Goal: Information Seeking & Learning: Learn about a topic

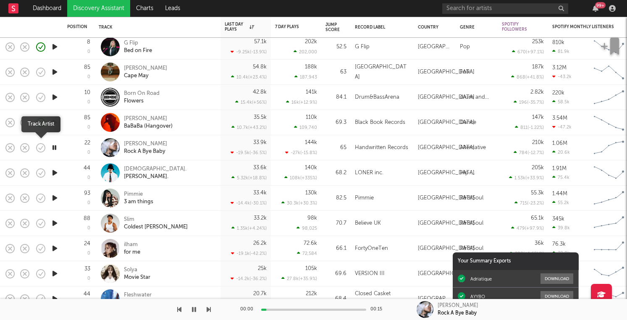
click at [40, 149] on icon "button" at bounding box center [41, 147] width 3 height 3
click at [56, 175] on icon "button" at bounding box center [54, 172] width 9 height 10
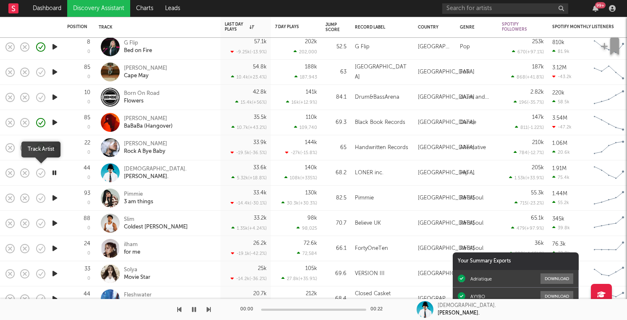
click at [37, 175] on icon "button" at bounding box center [41, 172] width 9 height 9
click at [53, 193] on icon "button" at bounding box center [54, 198] width 9 height 10
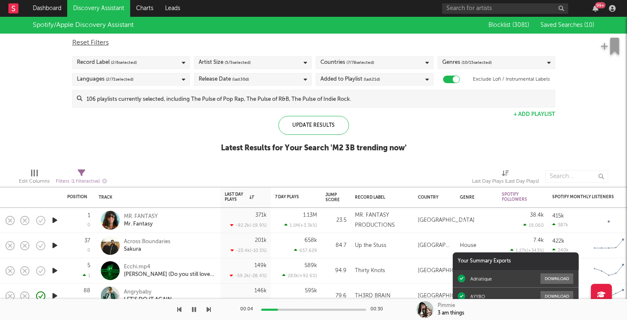
click at [567, 25] on span "Saved Searches ( 10 )" at bounding box center [567, 25] width 54 height 6
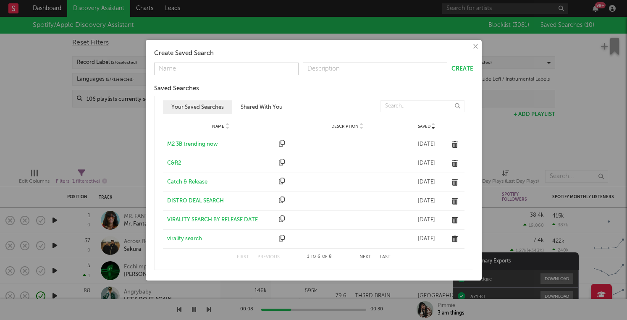
click at [365, 259] on div "First Previous 1 to 6 of 8 Next Last" at bounding box center [314, 257] width 154 height 16
click at [365, 257] on button "Next" at bounding box center [365, 257] width 12 height 5
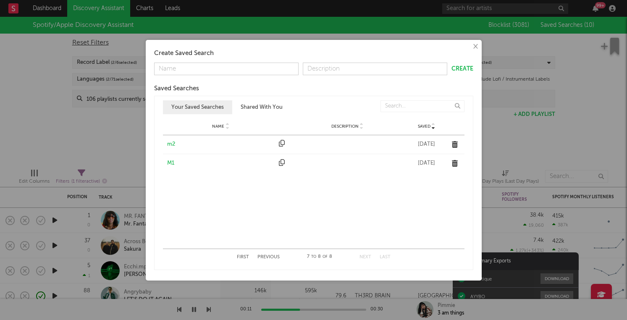
click at [172, 144] on div "m2" at bounding box center [221, 144] width 108 height 8
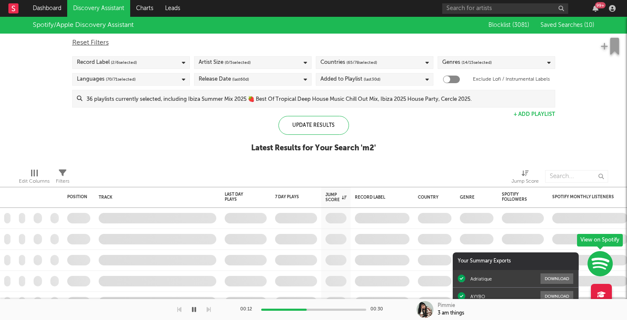
checkbox input "false"
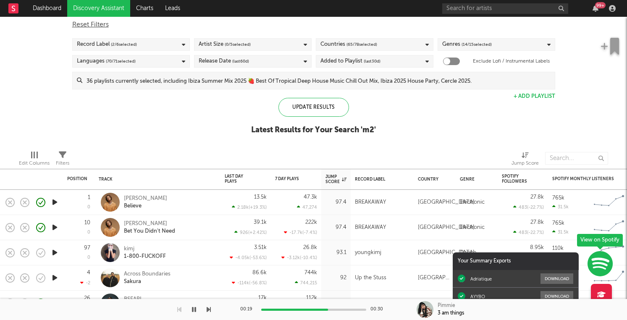
click at [360, 80] on input at bounding box center [318, 80] width 472 height 17
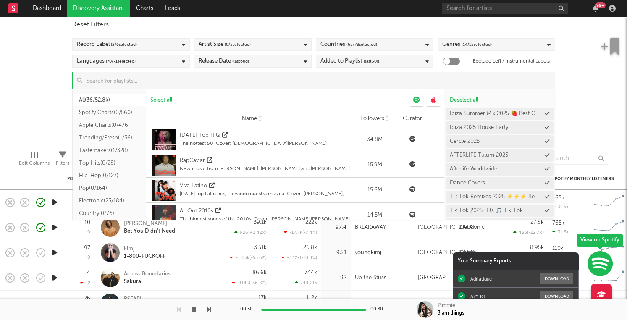
click at [125, 110] on button "Spotify Charts ( 0/560 )" at bounding box center [109, 112] width 73 height 13
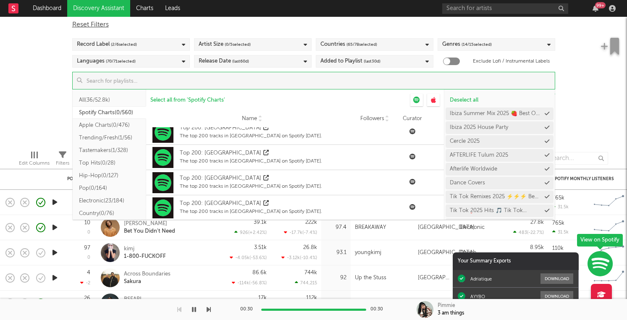
scroll to position [232, 0]
click at [121, 152] on button "Tastemakers ( 1/328 )" at bounding box center [109, 150] width 73 height 13
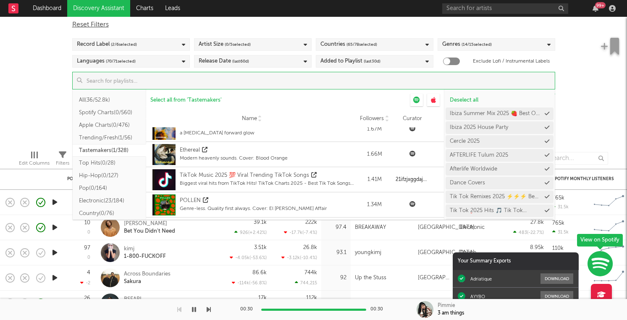
scroll to position [37, 0]
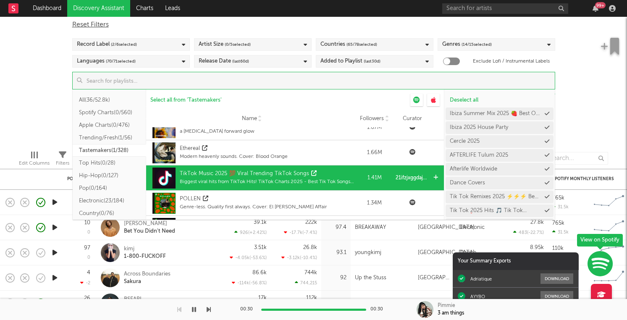
click at [435, 178] on icon at bounding box center [435, 177] width 5 height 5
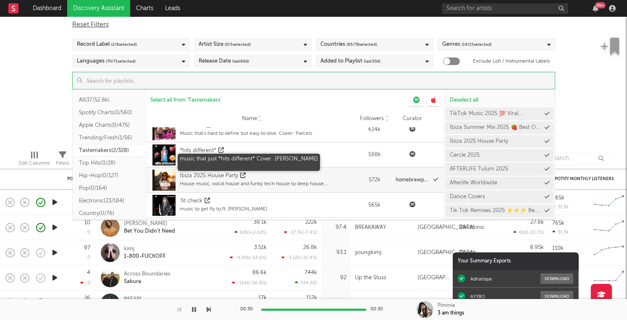
scroll to position [235, 0]
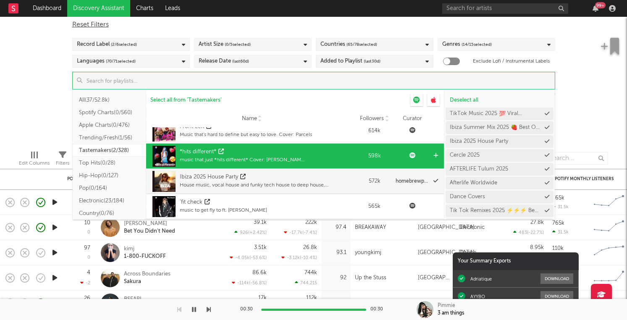
click at [435, 155] on icon at bounding box center [435, 155] width 5 height 5
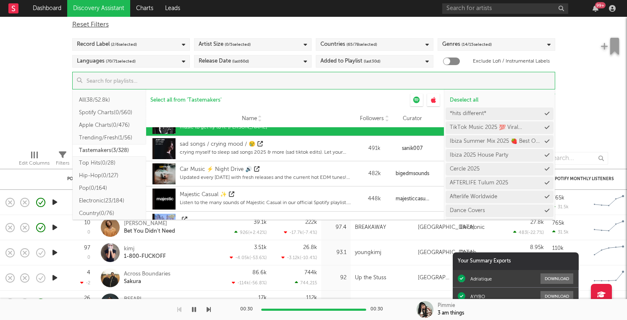
scroll to position [319, 0]
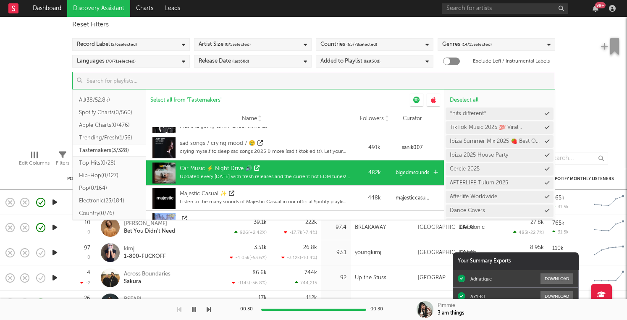
click at [435, 172] on icon at bounding box center [435, 172] width 5 height 5
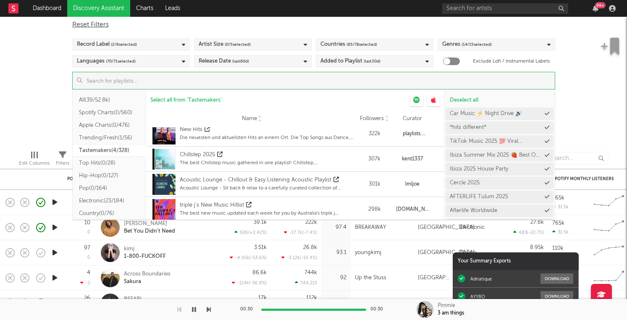
scroll to position [530, 0]
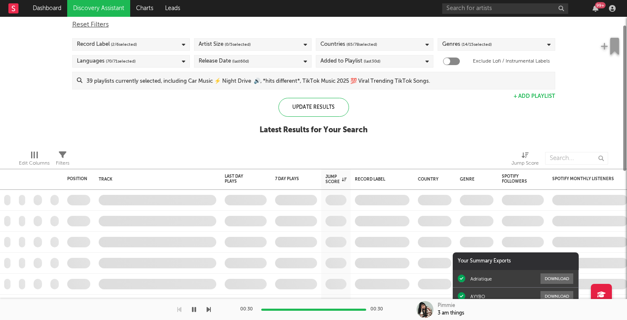
click at [30, 86] on div "Spotify/Apple Discovery Assistant Blocklist ( 3081 ) Saved Searches ( 10 ) Rese…" at bounding box center [313, 71] width 627 height 145
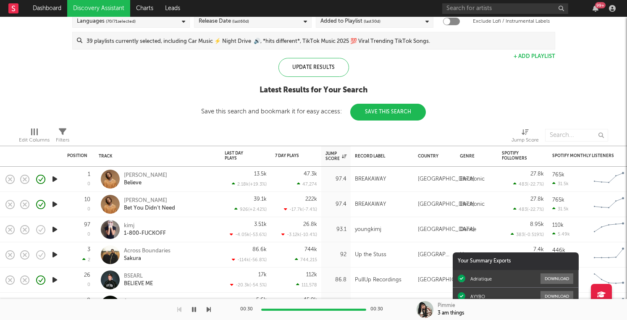
click at [336, 148] on div "Jump Score" at bounding box center [342, 156] width 34 height 18
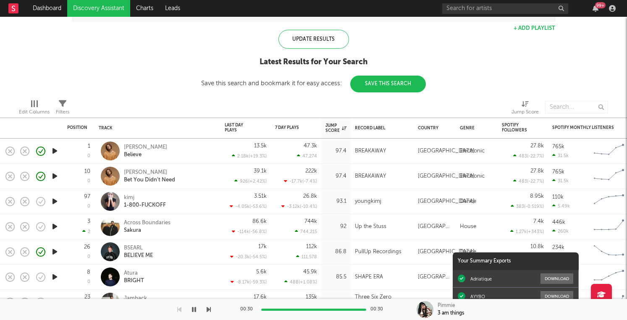
click at [313, 96] on div "Edit Columns Filters Jump Score" at bounding box center [313, 104] width 627 height 25
click at [594, 10] on icon "button" at bounding box center [595, 8] width 6 height 7
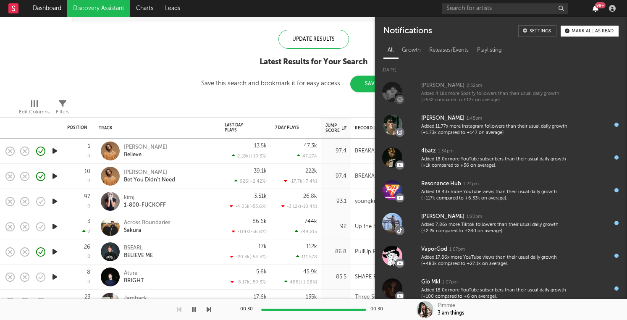
click at [594, 10] on icon "button" at bounding box center [595, 8] width 6 height 7
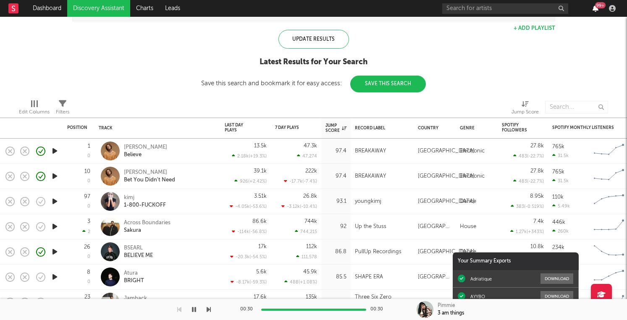
click at [594, 10] on icon "button" at bounding box center [595, 8] width 6 height 7
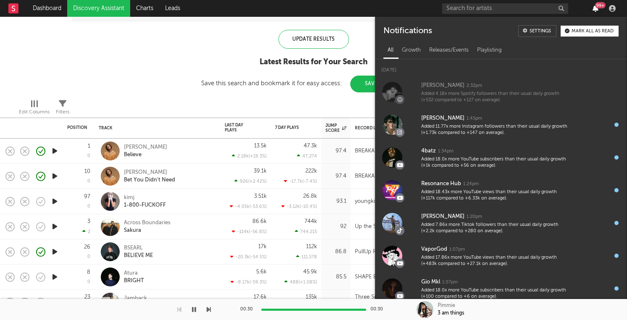
click at [594, 10] on icon "button" at bounding box center [595, 8] width 6 height 7
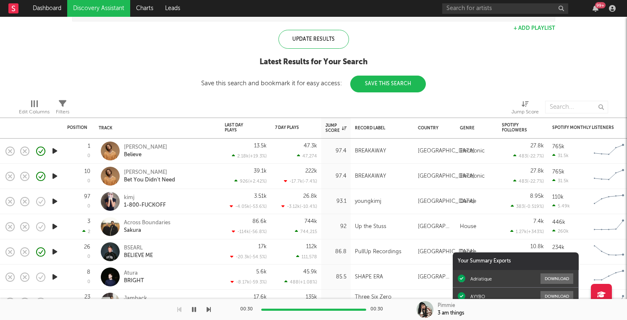
click at [327, 109] on div at bounding box center [401, 107] width 209 height 21
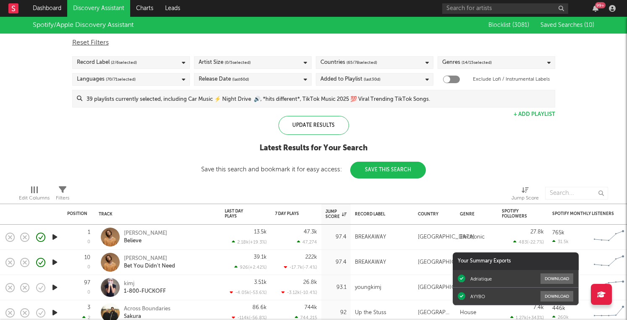
click at [55, 285] on icon "button" at bounding box center [54, 287] width 9 height 10
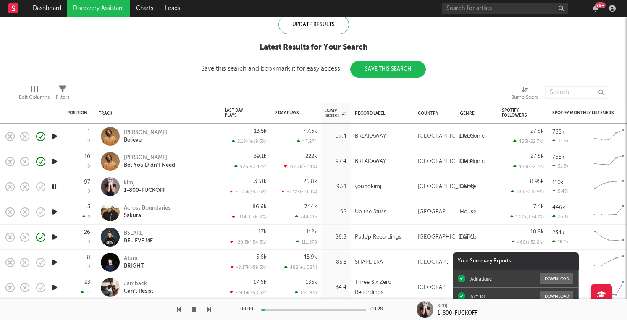
click at [55, 210] on icon "button" at bounding box center [54, 211] width 9 height 10
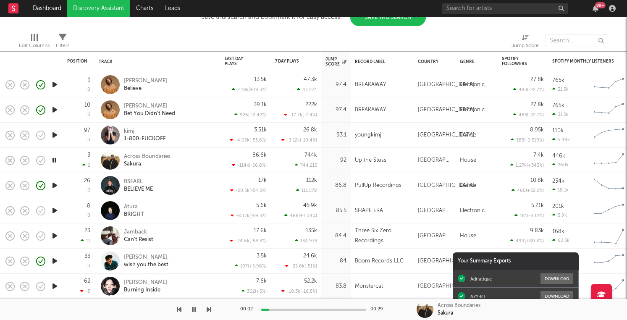
click at [55, 210] on icon "button" at bounding box center [54, 210] width 9 height 10
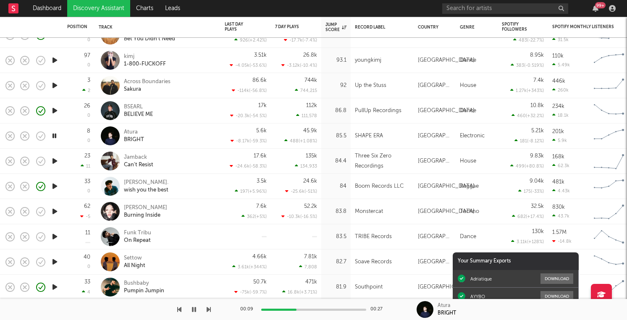
click at [55, 160] on icon "button" at bounding box center [54, 161] width 9 height 10
click at [549, 8] on input "text" at bounding box center [505, 8] width 126 height 10
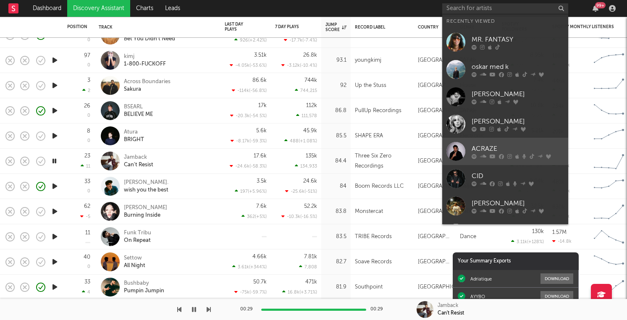
click at [517, 149] on div "ACRAZE" at bounding box center [517, 149] width 92 height 10
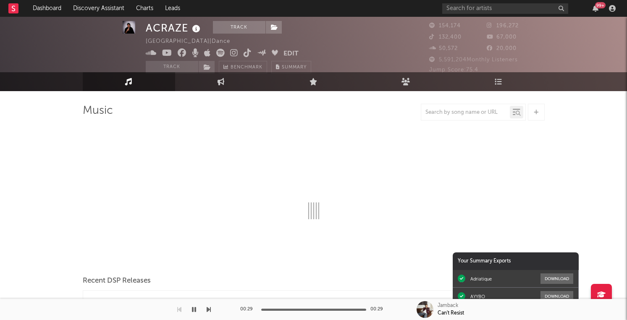
scroll to position [3, 0]
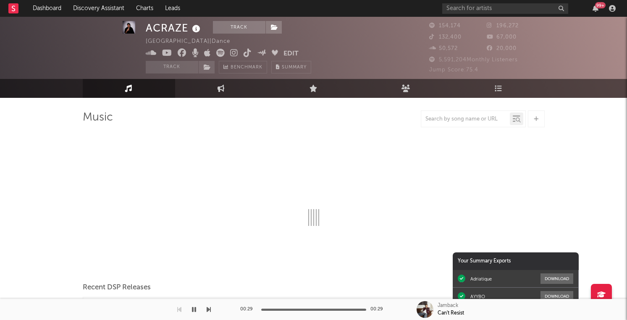
select select "6m"
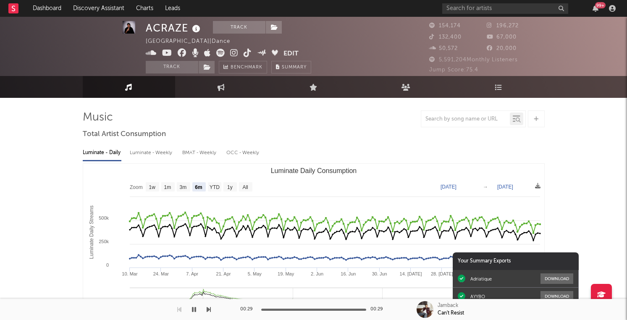
scroll to position [0, 0]
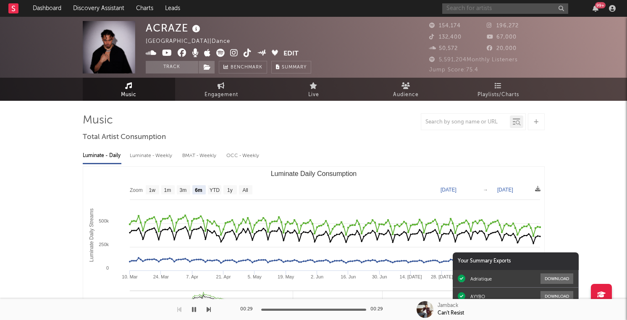
click at [467, 8] on input "text" at bounding box center [505, 8] width 126 height 10
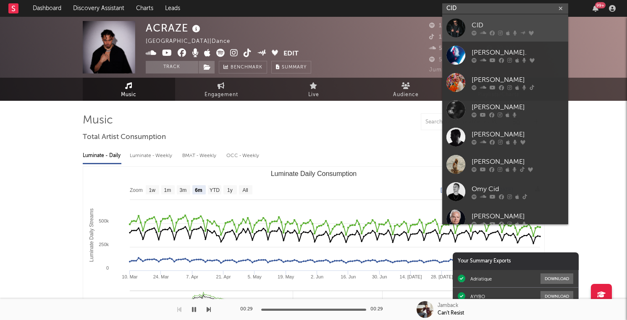
type input "CID"
click at [486, 37] on link "CID" at bounding box center [505, 27] width 126 height 27
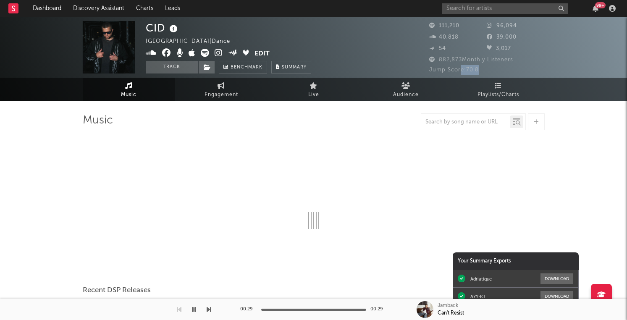
select select "6m"
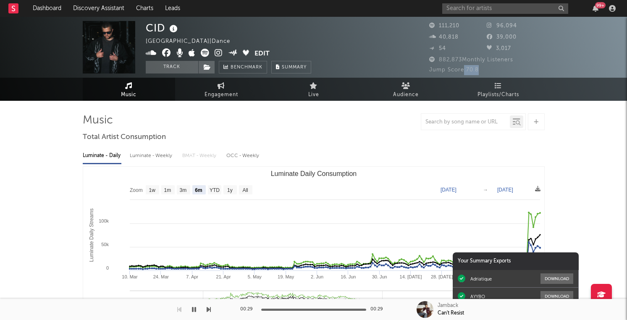
drag, startPoint x: 481, startPoint y: 71, endPoint x: 477, endPoint y: 69, distance: 4.5
click at [463, 70] on div "Jump Score: 70.8" at bounding box center [486, 70] width 115 height 10
click at [560, 61] on div "CID [GEOGRAPHIC_DATA] | Dance Edit Track Benchmark Summary 111,210 96,094 40,81…" at bounding box center [313, 47] width 627 height 61
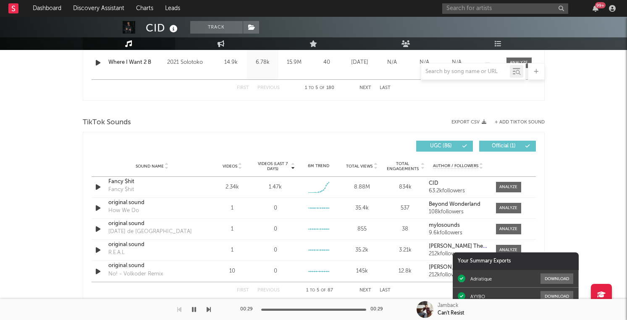
scroll to position [525, 0]
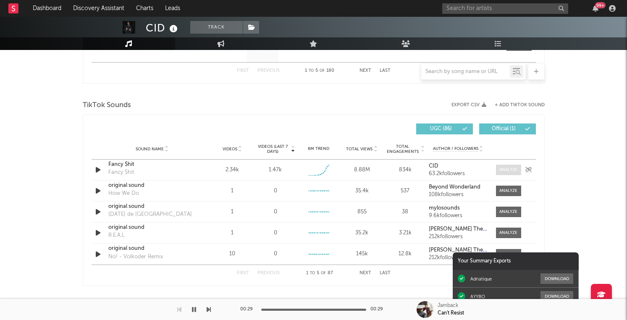
click at [513, 167] on div at bounding box center [508, 170] width 18 height 6
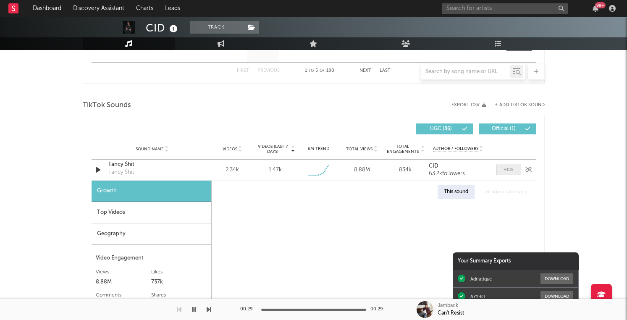
select select "1w"
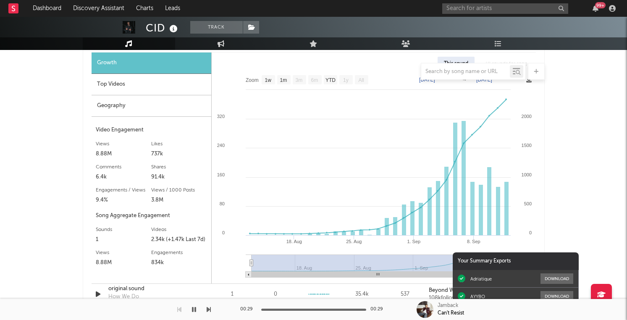
scroll to position [622, 0]
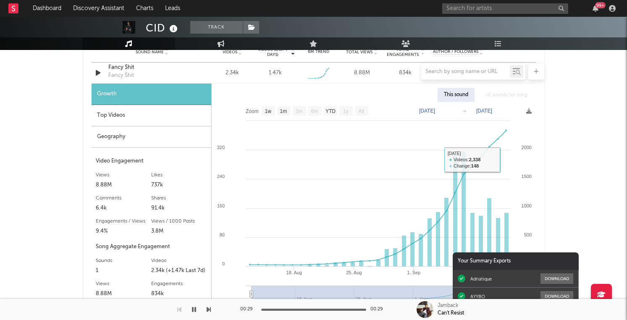
click at [598, 148] on div "CID Track [GEOGRAPHIC_DATA] | Dance Edit Track Benchmark Summary 111,210 96,094…" at bounding box center [313, 144] width 627 height 1499
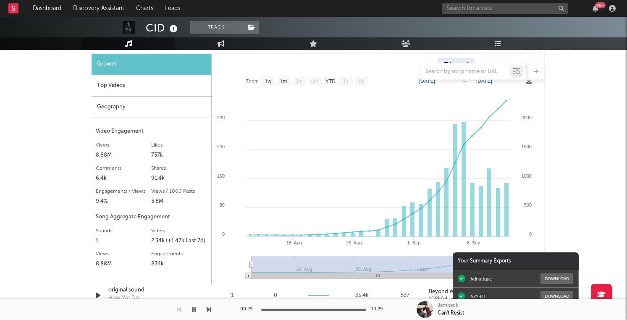
scroll to position [653, 0]
click at [148, 88] on div "Top Videos" at bounding box center [151, 84] width 120 height 21
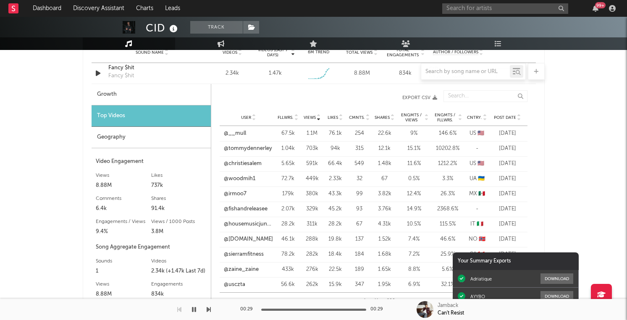
scroll to position [623, 0]
click at [251, 165] on link "@christiesalem" at bounding box center [243, 162] width 38 height 8
